Goal: Transaction & Acquisition: Book appointment/travel/reservation

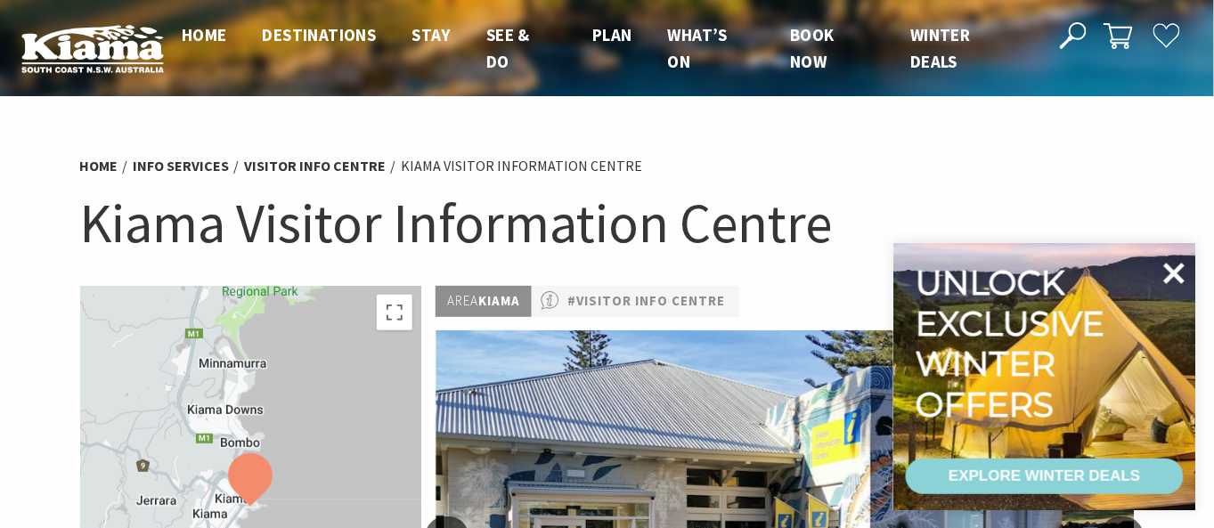
click at [1186, 273] on icon at bounding box center [1174, 273] width 43 height 43
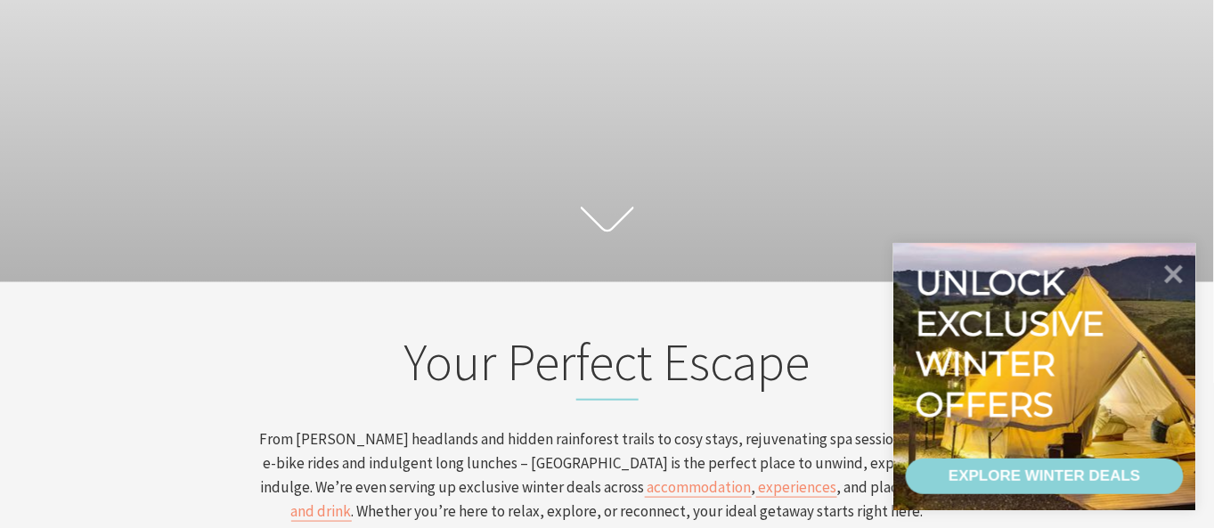
scroll to position [396, 0]
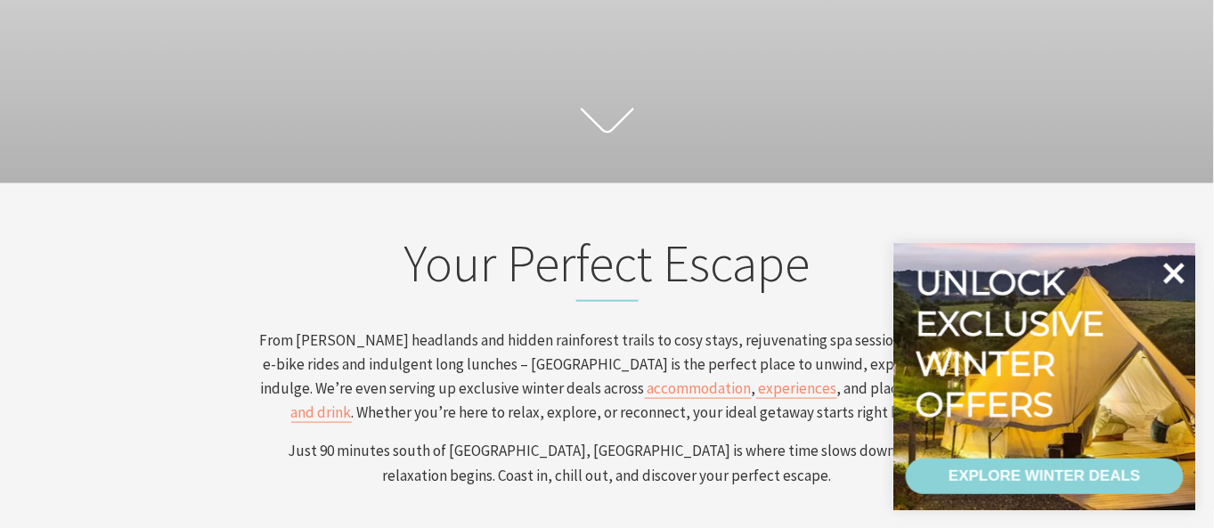
click at [1177, 273] on icon at bounding box center [1174, 273] width 21 height 21
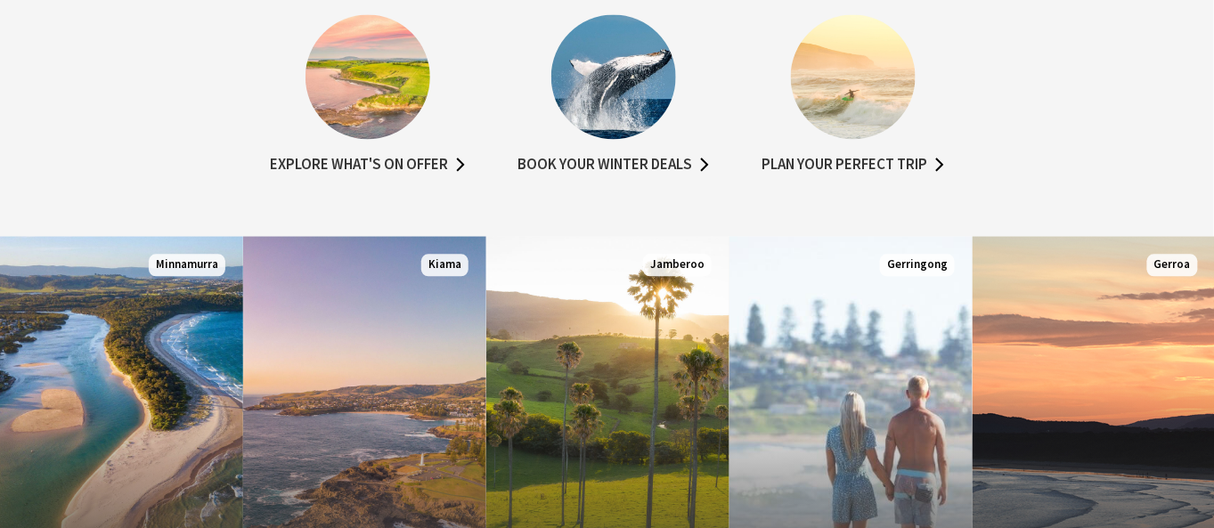
scroll to position [990, 0]
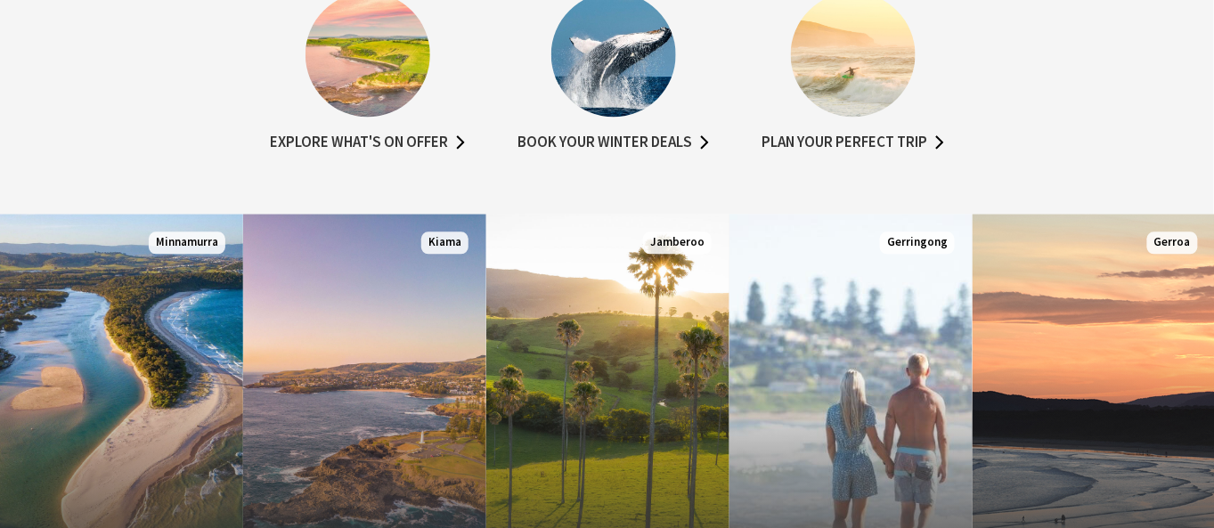
click at [618, 53] on img at bounding box center [613, 54] width 125 height 125
click at [618, 142] on link "Book your winter deals" at bounding box center [613, 143] width 191 height 26
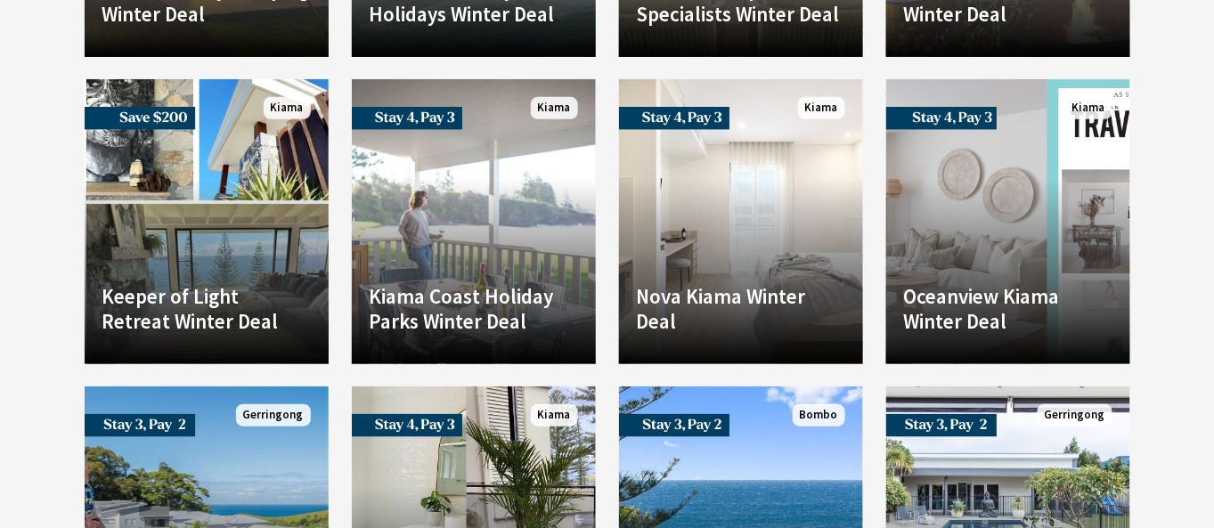
scroll to position [3860, 0]
